Goal: Transaction & Acquisition: Download file/media

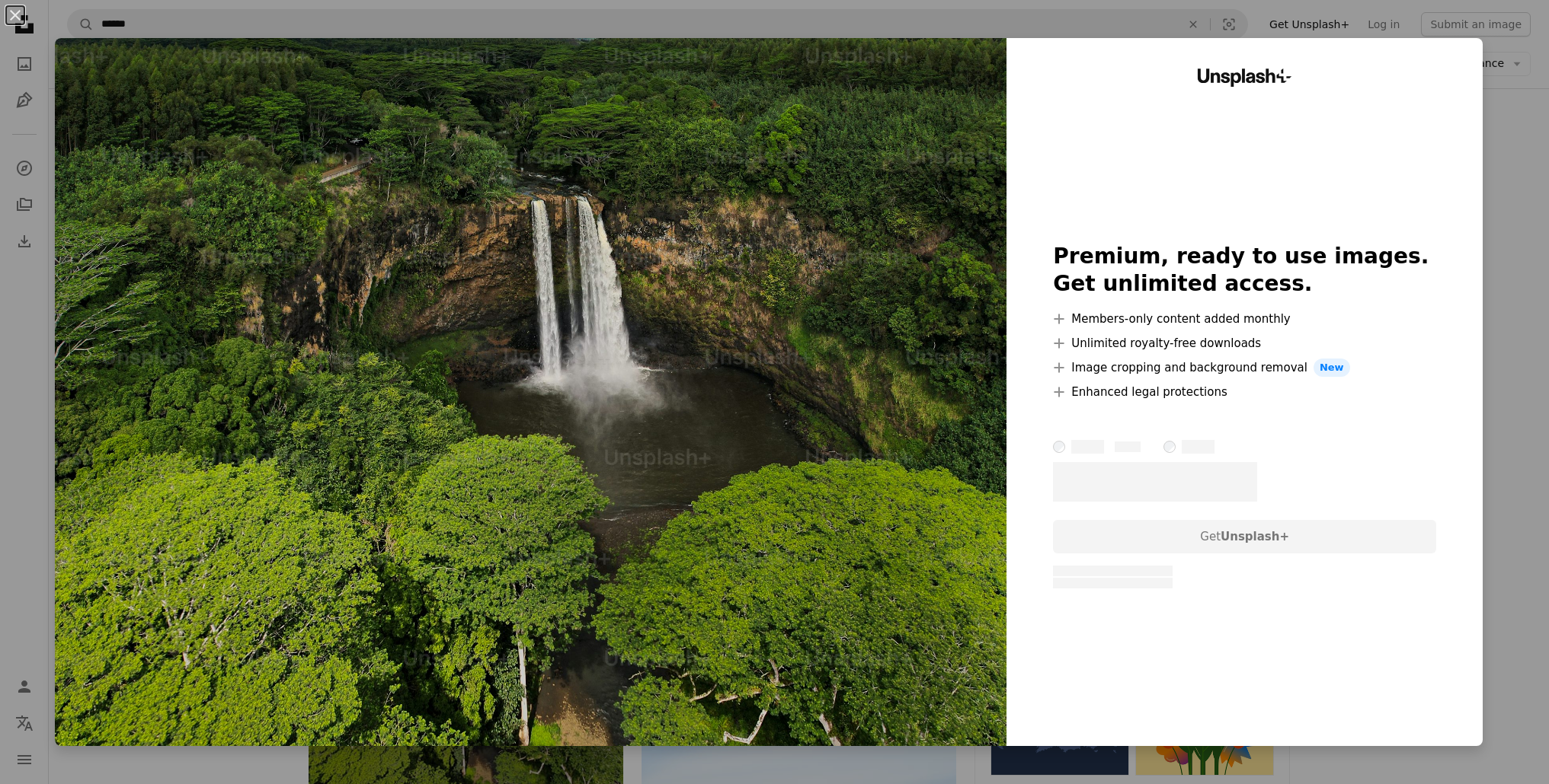
scroll to position [138, 0]
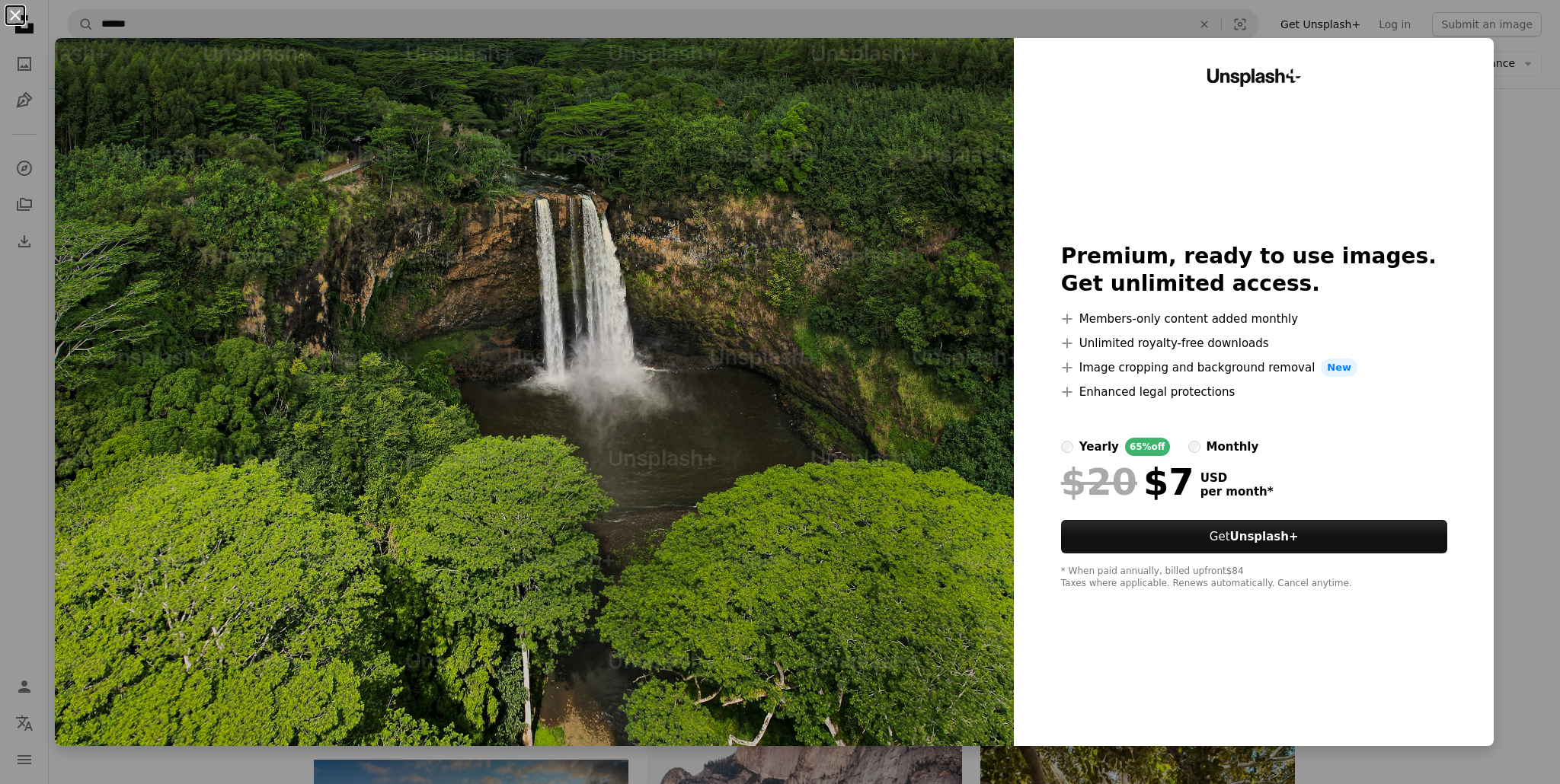
click at [21, 15] on button "An X shape" at bounding box center [15, 15] width 18 height 18
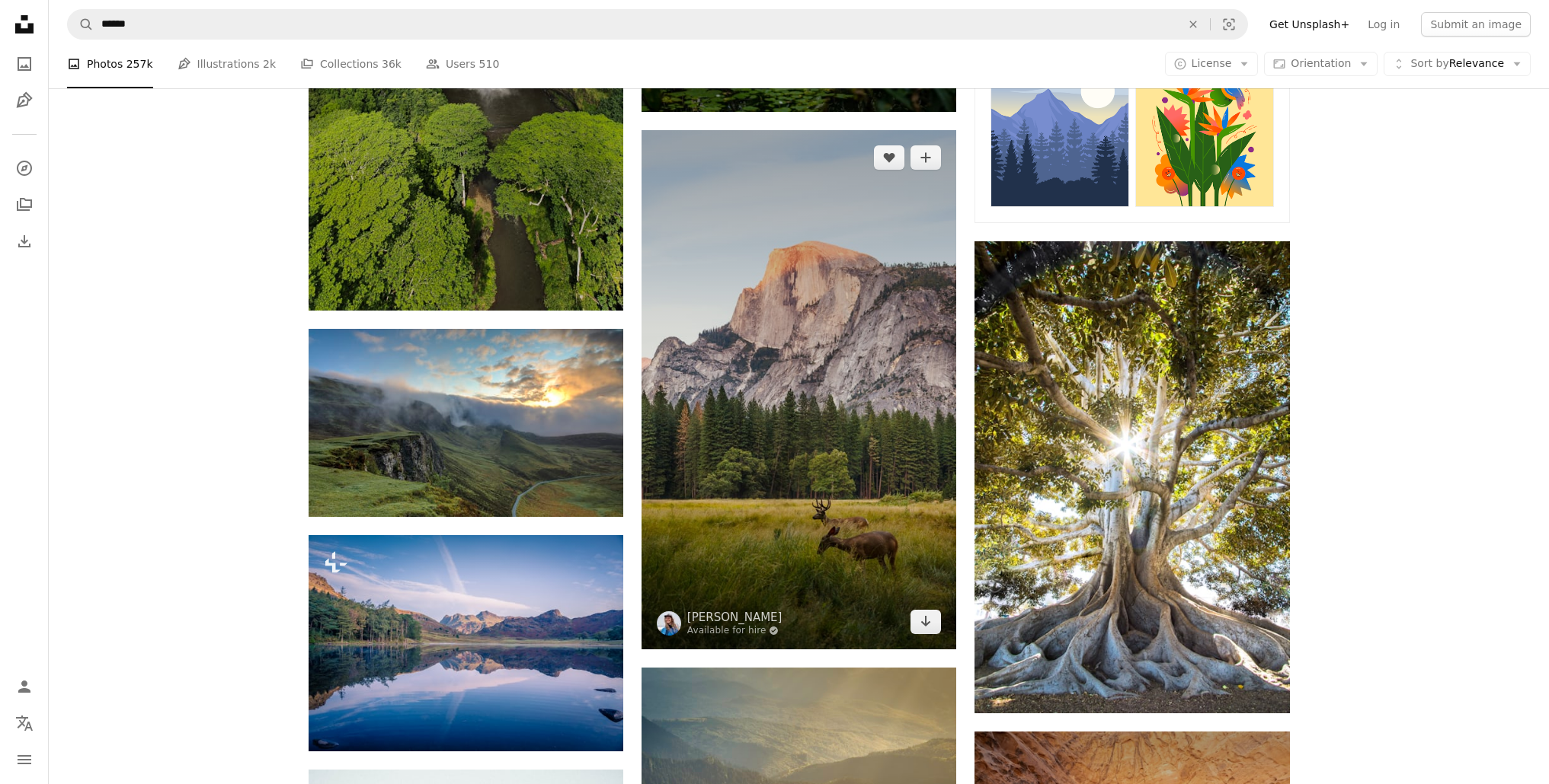
scroll to position [657, 0]
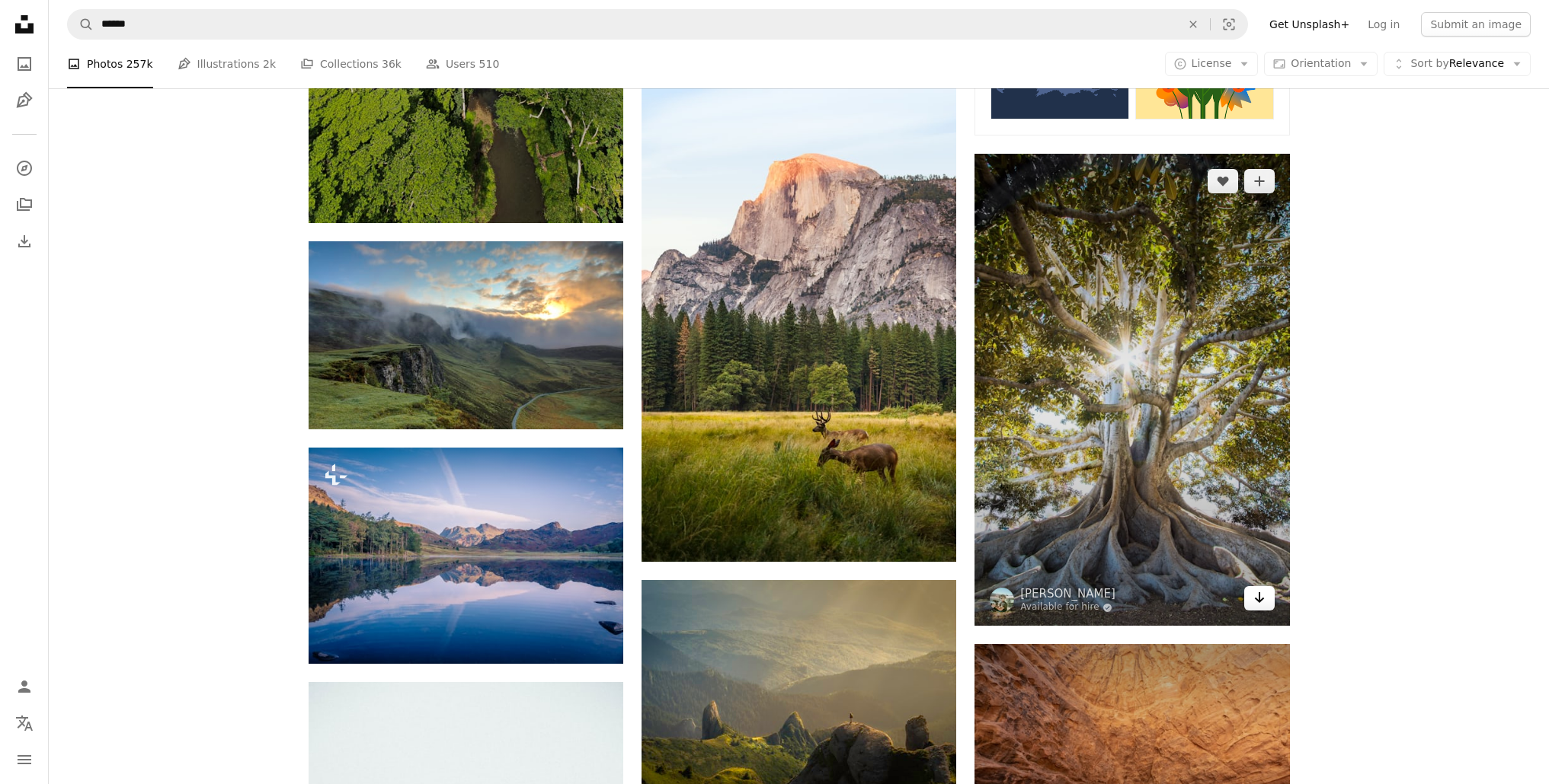
click at [1257, 600] on icon "Download" at bounding box center [1259, 598] width 10 height 10
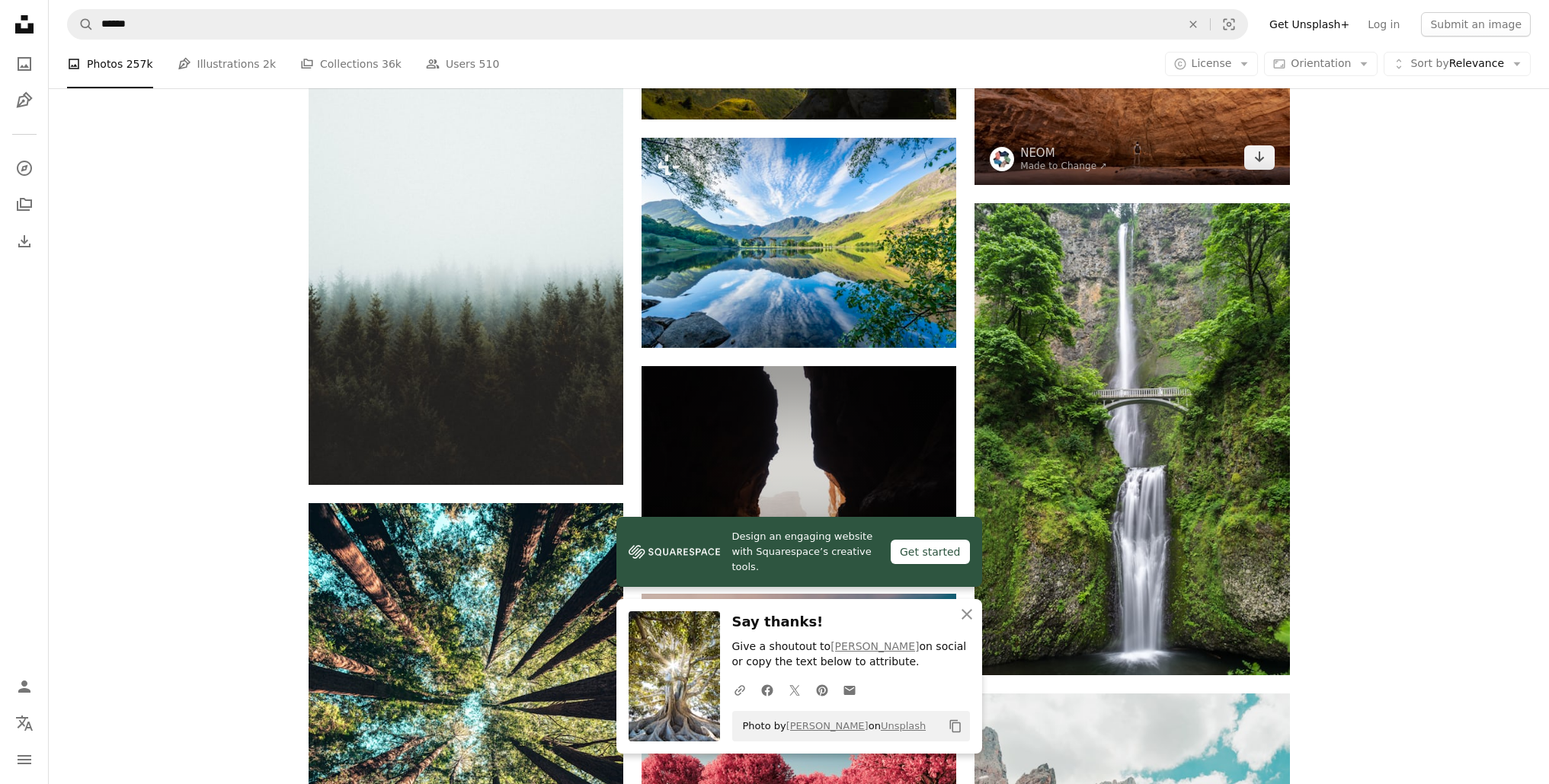
scroll to position [1373, 0]
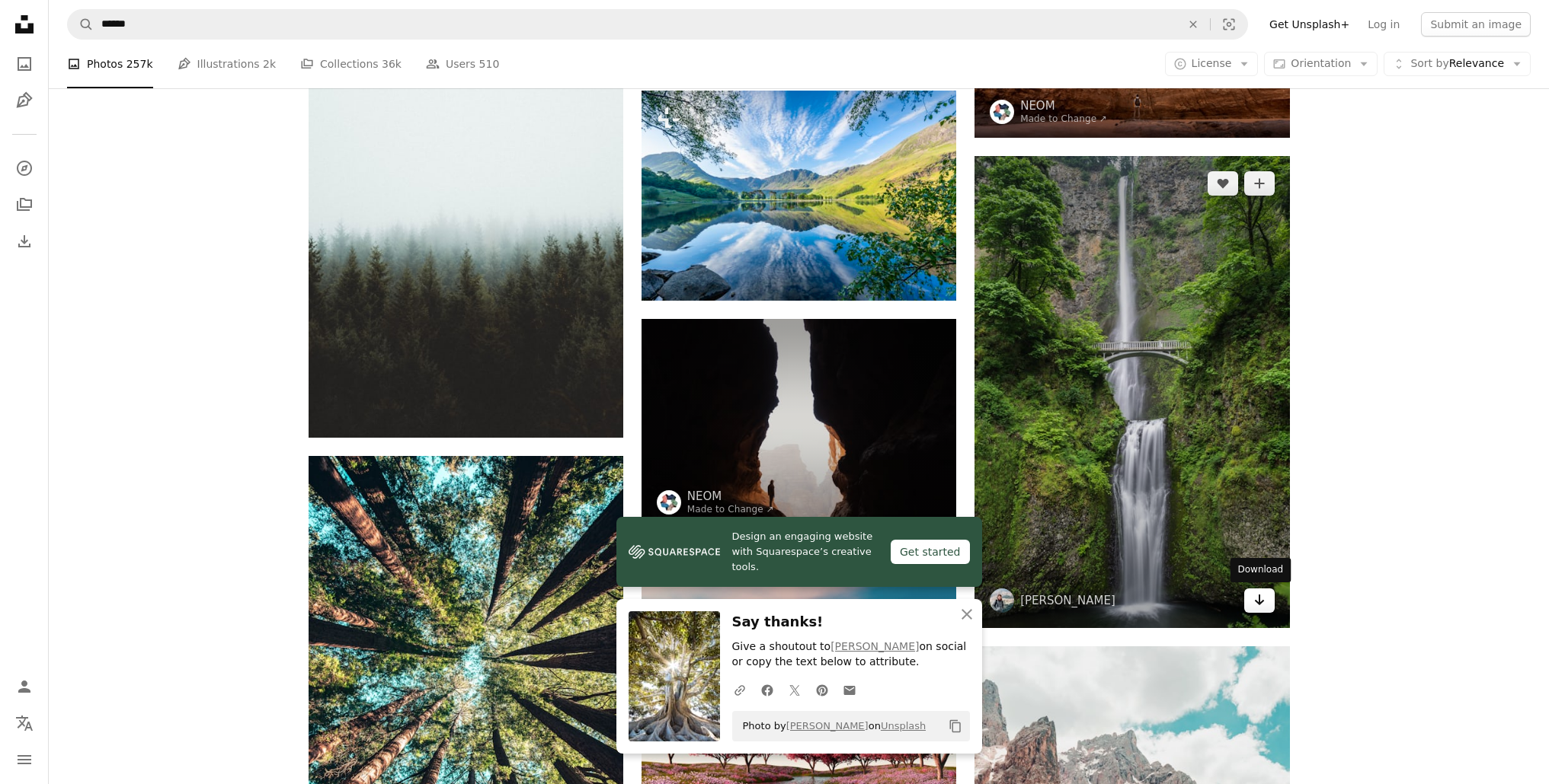
click at [1245, 604] on link "Arrow pointing down" at bounding box center [1259, 600] width 31 height 25
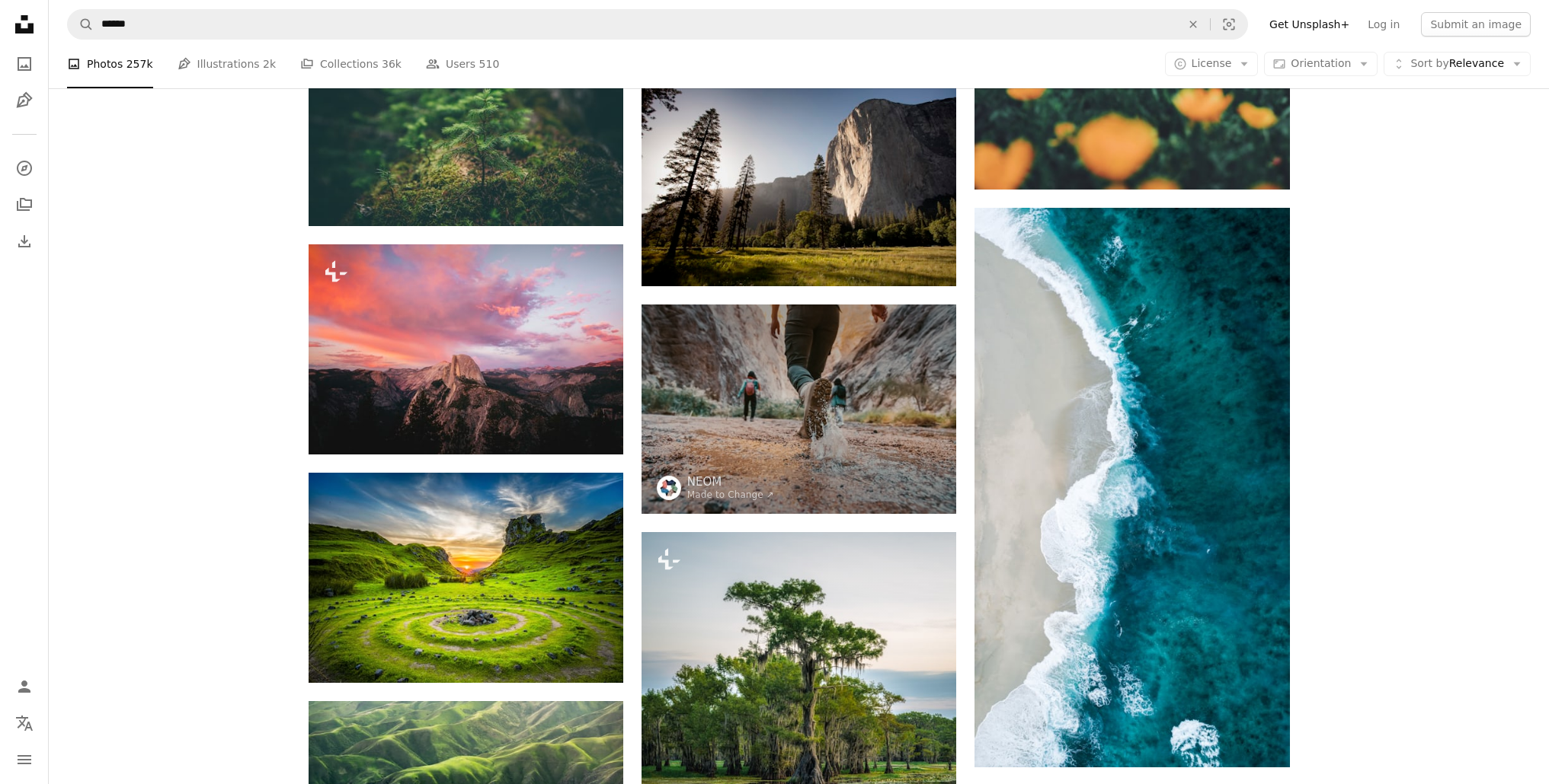
scroll to position [2450, 0]
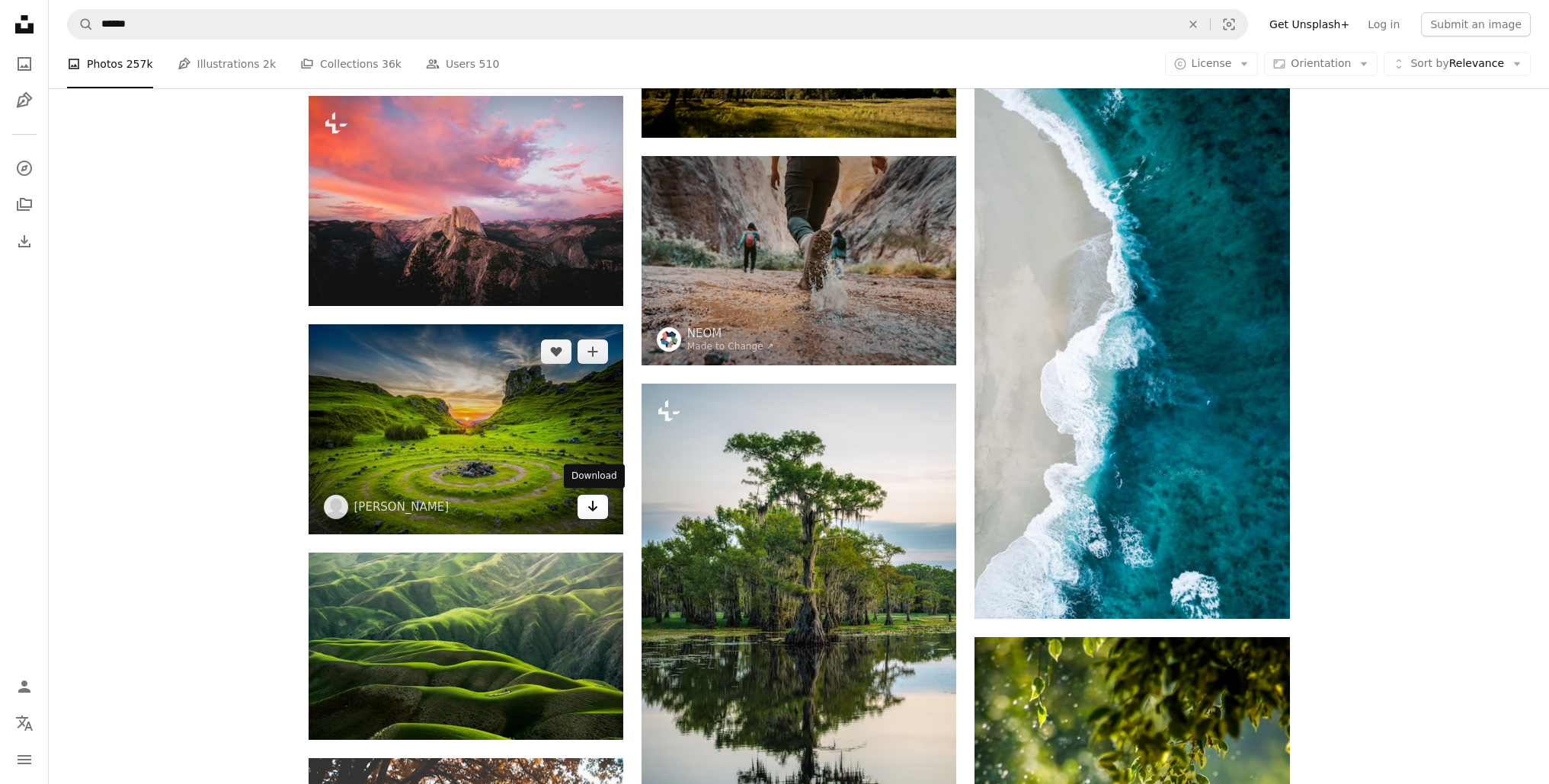
click at [603, 515] on link "Arrow pointing down" at bounding box center [593, 507] width 31 height 25
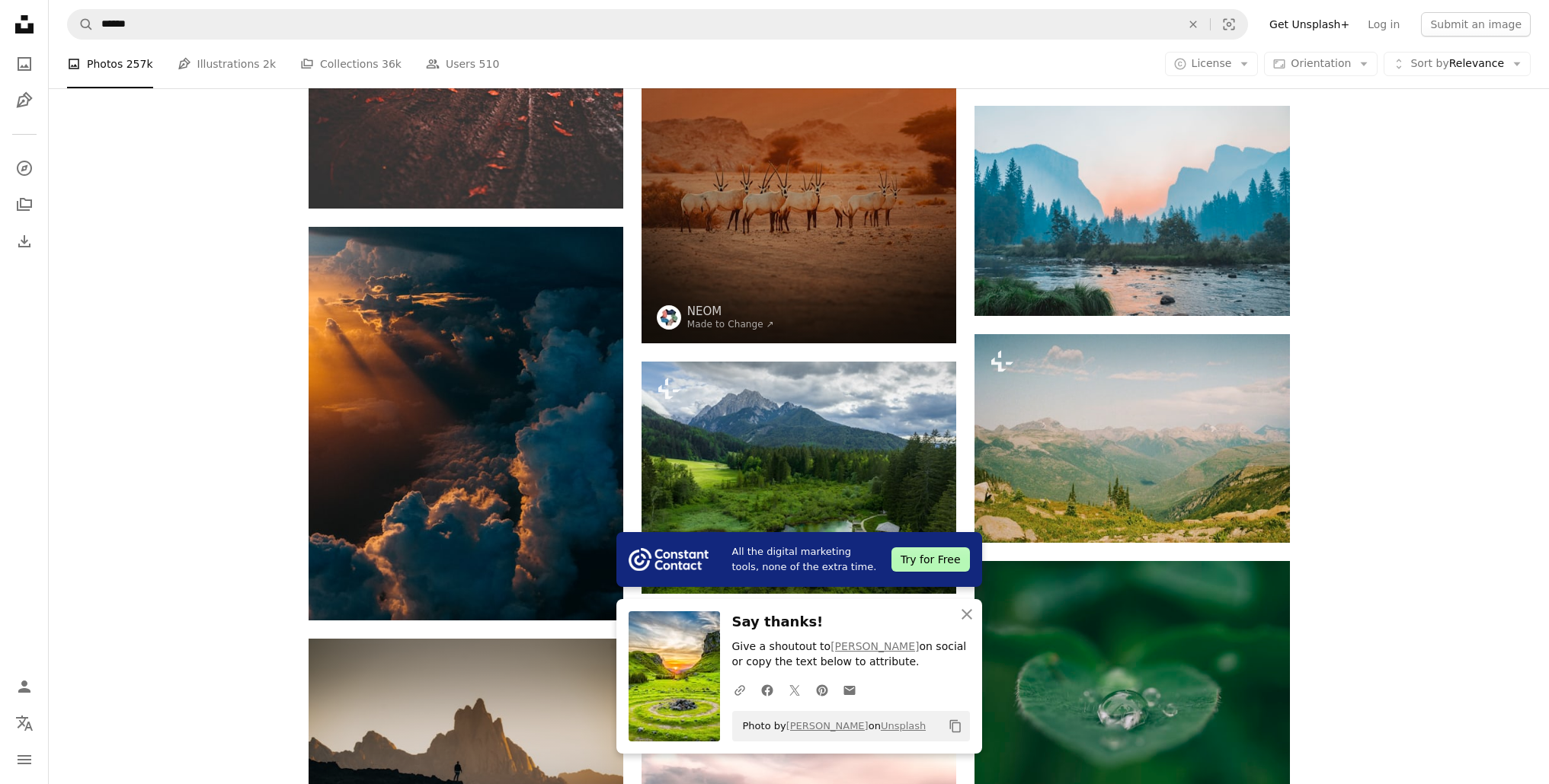
scroll to position [3564, 0]
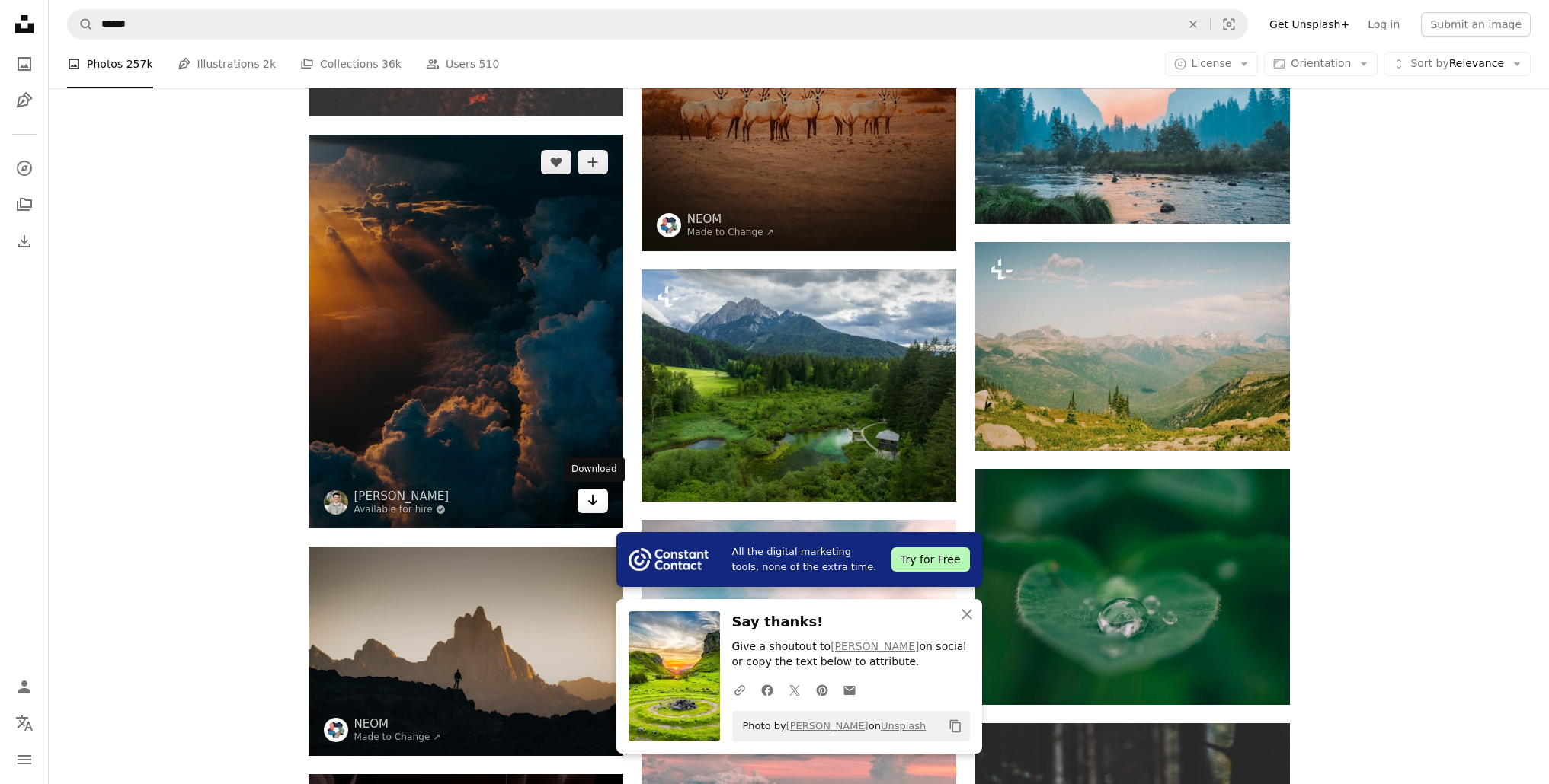
click at [592, 498] on icon "Download" at bounding box center [594, 500] width 10 height 10
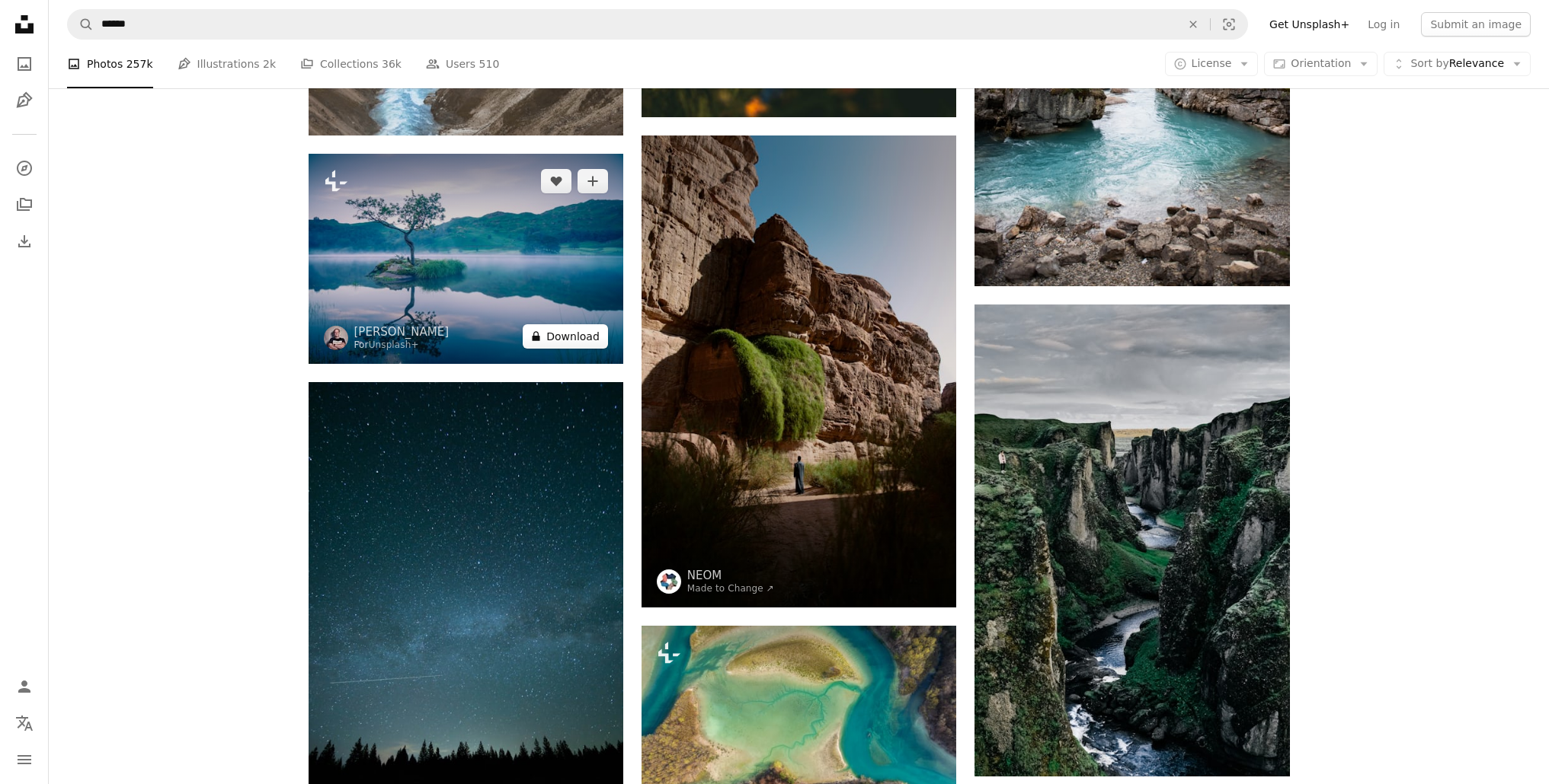
scroll to position [5475, 0]
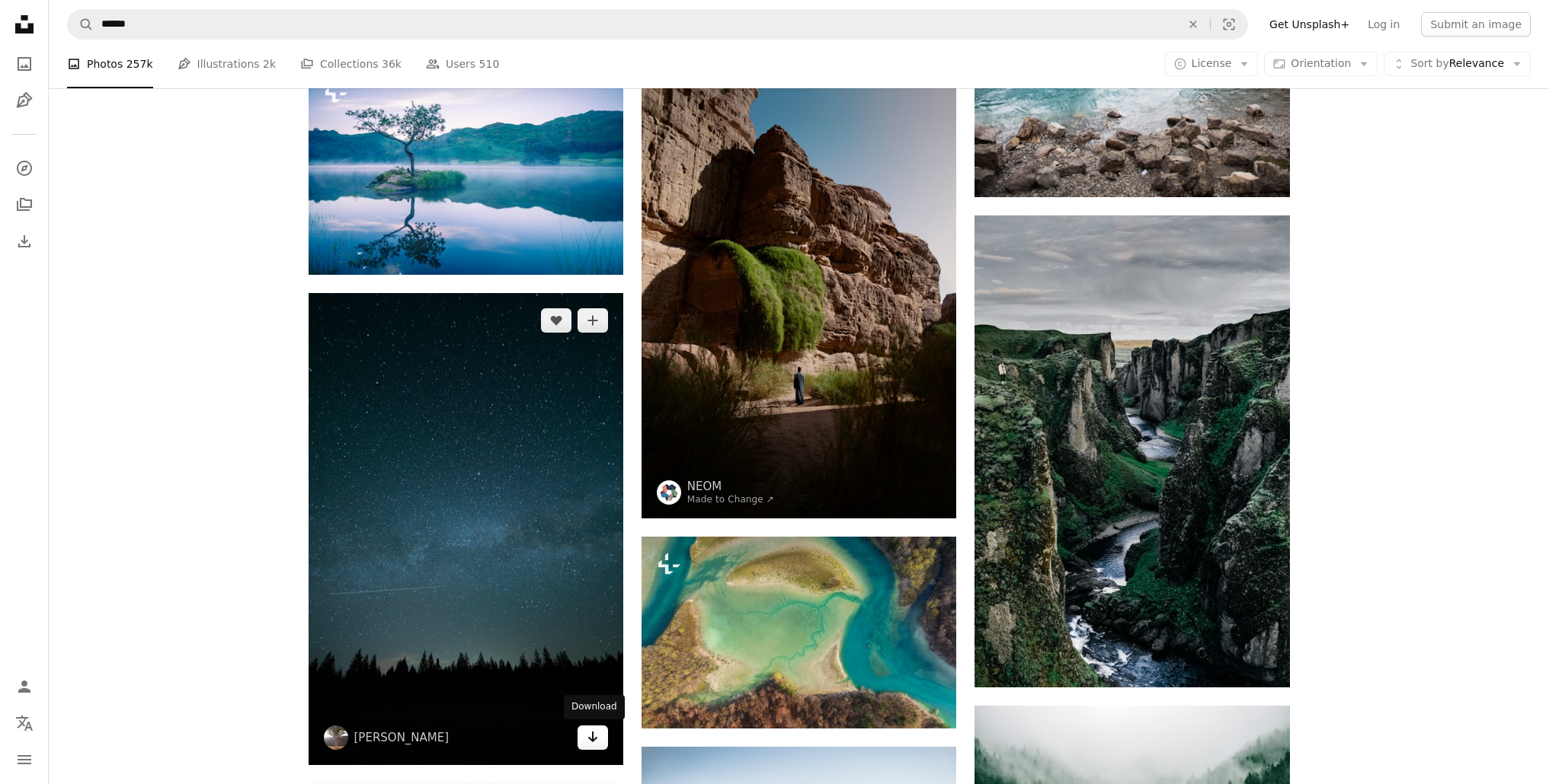
click at [588, 731] on icon "Arrow pointing down" at bounding box center [593, 736] width 12 height 18
